Goal: Information Seeking & Learning: Check status

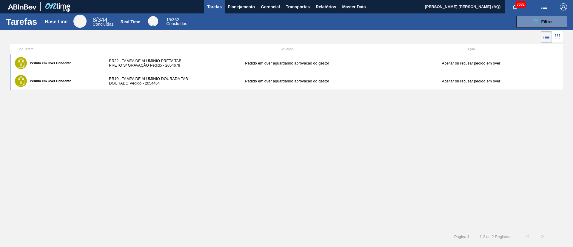
click at [156, 118] on div "Pedido em Over Pendente BR22 - TAMPA DE ALUMÍNIO PRETA TAB PRETO S/ GRAVAÇÃO Pe…" at bounding box center [286, 141] width 553 height 175
click at [144, 131] on div "Pedido em Over Pendente BR22 - TAMPA DE ALUMÍNIO PRETA TAB PRETO S/ GRAVAÇÃO Pe…" at bounding box center [286, 141] width 553 height 175
click at [239, 6] on span "Planejamento" at bounding box center [241, 6] width 27 height 7
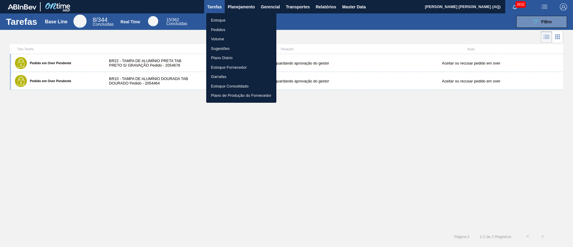
click at [215, 20] on li "Estoque" at bounding box center [241, 21] width 70 height 10
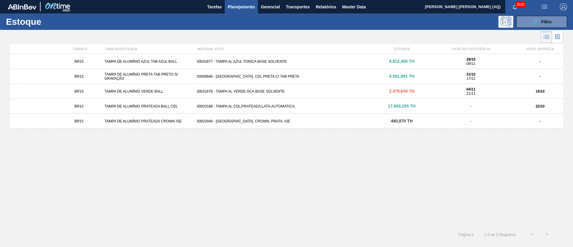
click at [194, 161] on div "BR15 TAMPA DE ALUMÍNIO AZUL TAB AZUL BALL 30031877 - TAMPA AL AZUL TONICA BASE …" at bounding box center [286, 138] width 553 height 169
click at [424, 18] on button "089F7B8B-B2A5-4AFE-B5C0-19BA573D28AC Filtro" at bounding box center [541, 22] width 51 height 12
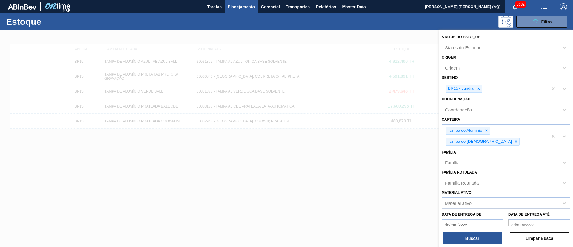
click at [424, 91] on div at bounding box center [478, 88] width 7 height 7
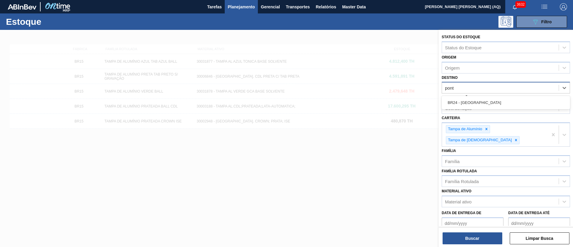
type input "ponta"
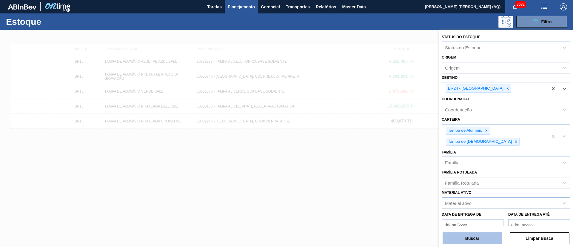
click at [424, 182] on button "Buscar" at bounding box center [473, 238] width 60 height 12
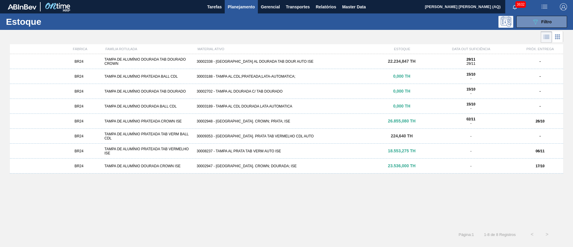
click at [292, 60] on div "30002338 - [GEOGRAPHIC_DATA] AL DOURADA TAB DOUR AUTO ISE" at bounding box center [286, 61] width 184 height 4
click at [264, 120] on div "30002948 - [GEOGRAPHIC_DATA]. CROWN; PRATA; ISE" at bounding box center [286, 121] width 184 height 4
click at [400, 163] on div "BR24 TAMPA DE ALUMÍNIO DOURADA CROWN ISE 30002947 - [GEOGRAPHIC_DATA] AL. CROWN…" at bounding box center [286, 165] width 553 height 15
